Goal: Download file/media

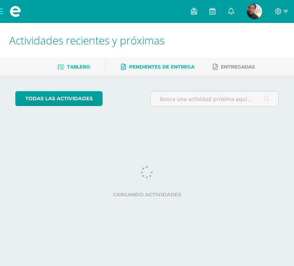
click at [185, 65] on span "Pendientes de entrega" at bounding box center [161, 67] width 65 height 6
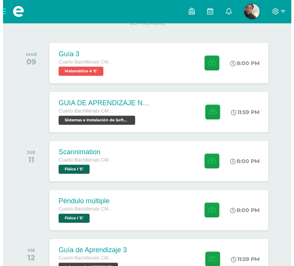
scroll to position [156, 0]
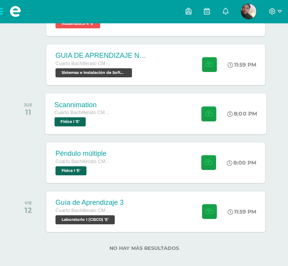
click at [154, 124] on div "Scannimation Cuarto Bachillerato CMP Bachillerato en CCLL con Orientación en Co…" at bounding box center [155, 113] width 221 height 41
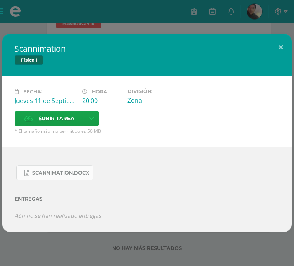
click at [82, 169] on link "Scannimation.docx" at bounding box center [54, 172] width 77 height 15
click at [78, 165] on link "Scannimation.docx" at bounding box center [54, 172] width 77 height 15
